Goal: Check status: Check status

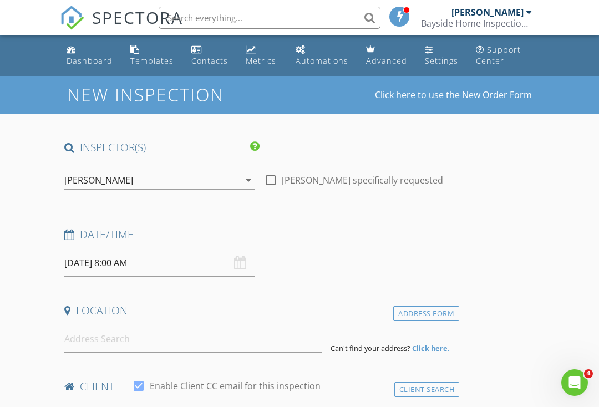
click at [523, 19] on div "Bayside Home Inspection LLC" at bounding box center [476, 23] width 111 height 11
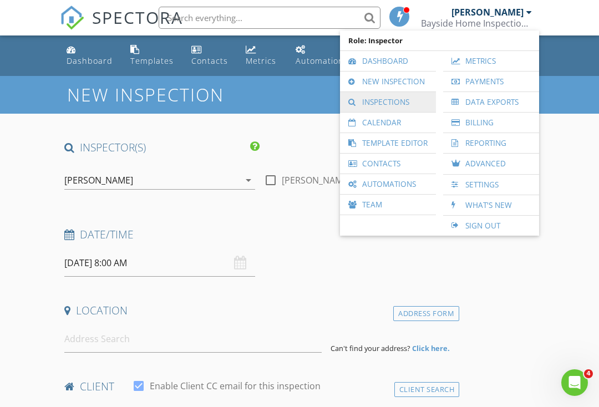
click at [399, 103] on link "Inspections" at bounding box center [388, 102] width 85 height 20
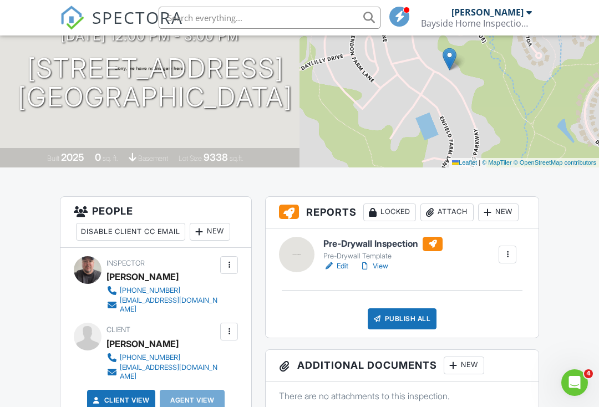
click at [437, 240] on div at bounding box center [433, 244] width 20 height 14
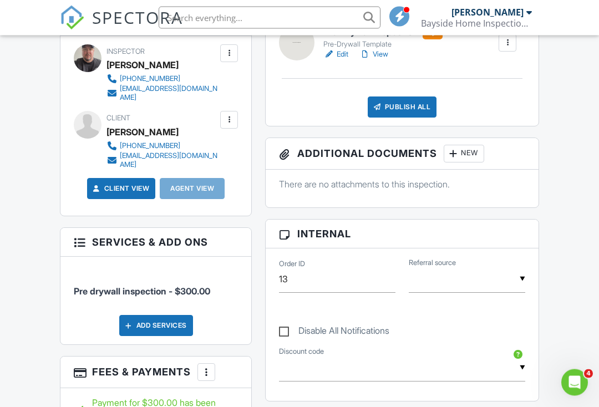
scroll to position [353, 0]
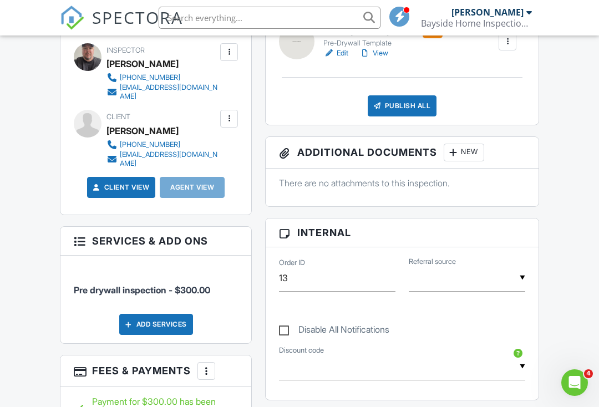
click at [103, 182] on link "Client View" at bounding box center [120, 187] width 59 height 11
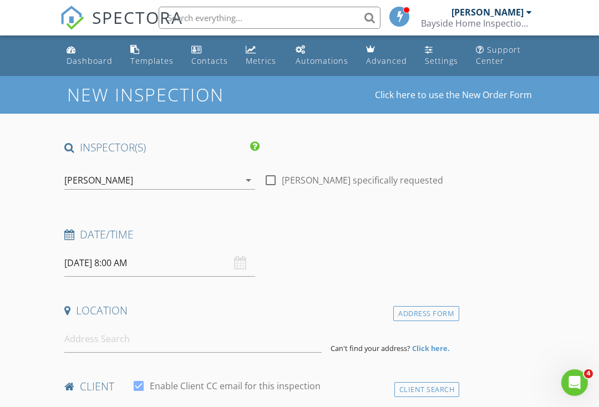
click at [515, 17] on div "[PERSON_NAME]" at bounding box center [488, 12] width 72 height 11
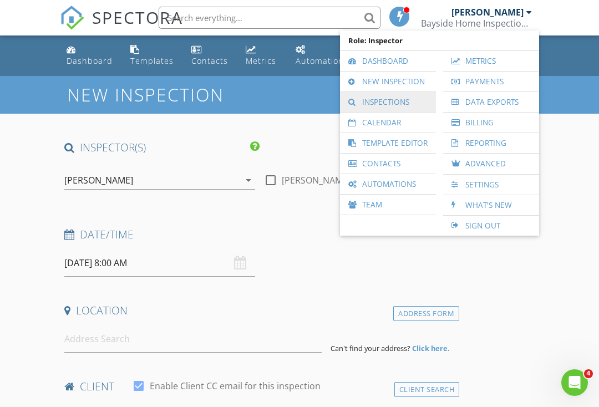
click at [386, 109] on link "Inspections" at bounding box center [388, 102] width 85 height 20
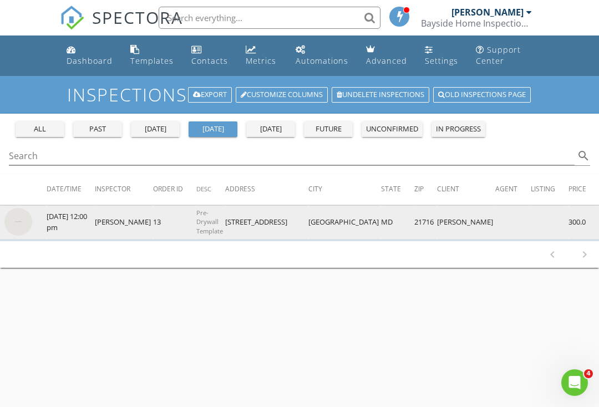
click at [22, 219] on img at bounding box center [18, 222] width 28 height 28
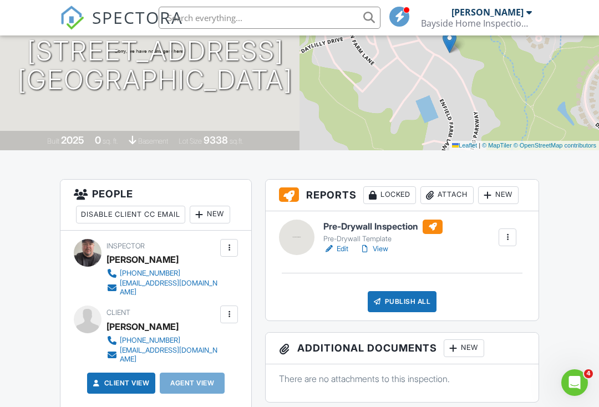
scroll to position [168, 0]
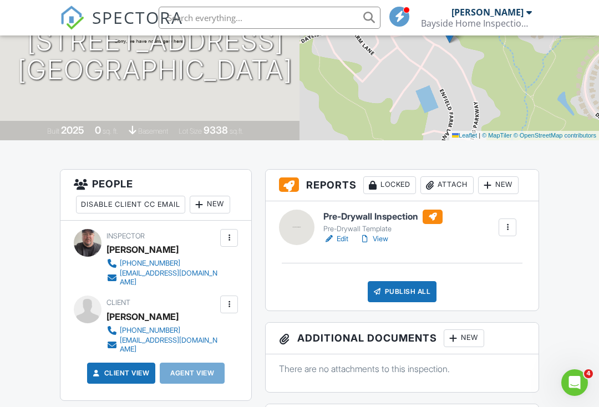
click at [386, 236] on link "View" at bounding box center [373, 239] width 29 height 11
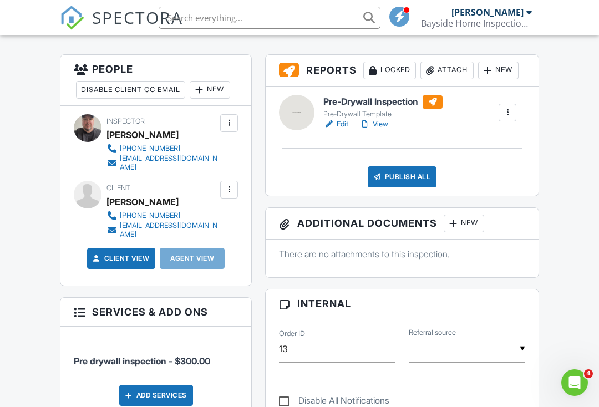
scroll to position [281, 0]
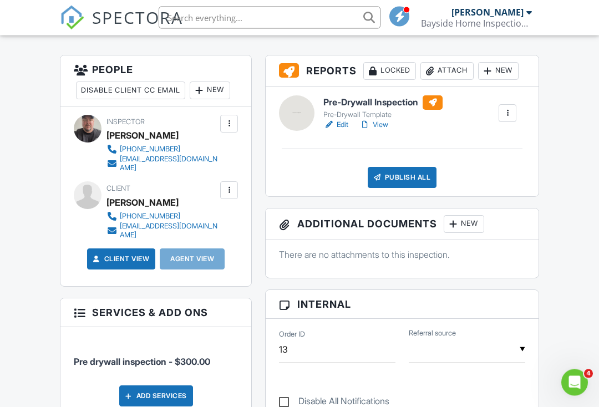
click at [387, 126] on link "View" at bounding box center [373, 125] width 29 height 11
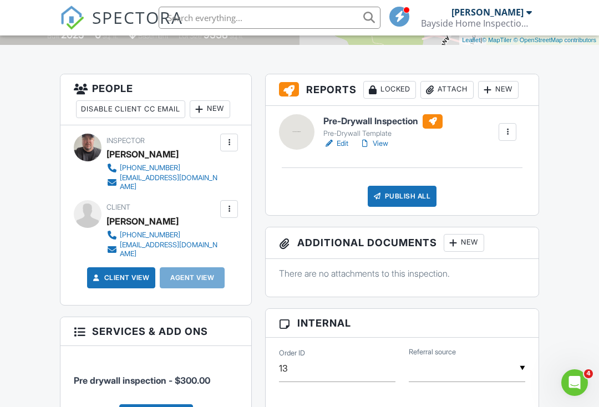
scroll to position [262, 0]
click at [382, 140] on link "View" at bounding box center [373, 144] width 29 height 11
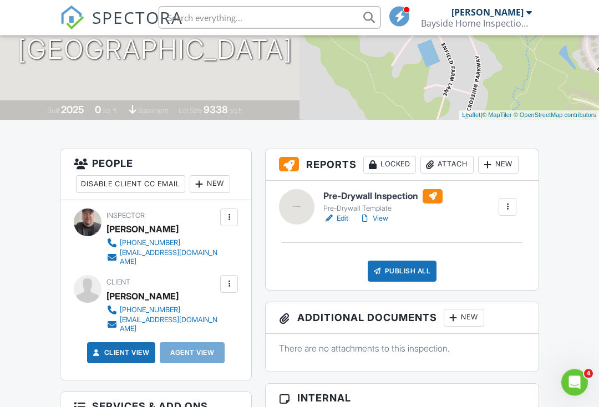
scroll to position [194, 0]
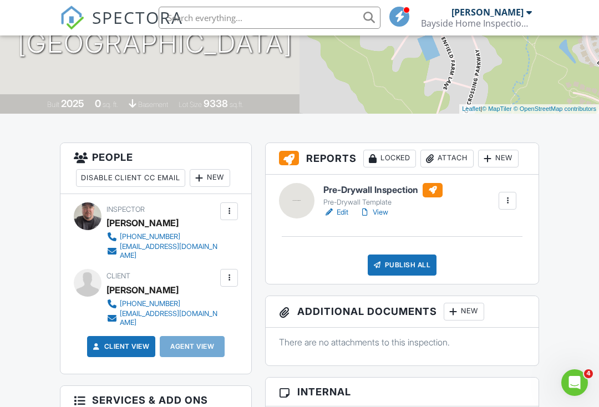
click at [381, 217] on link "View" at bounding box center [373, 212] width 29 height 11
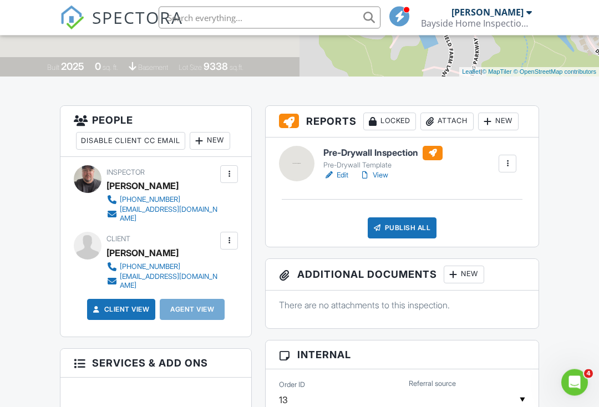
scroll to position [231, 0]
click at [383, 178] on link "View" at bounding box center [373, 175] width 29 height 11
